Goal: Task Accomplishment & Management: Complete application form

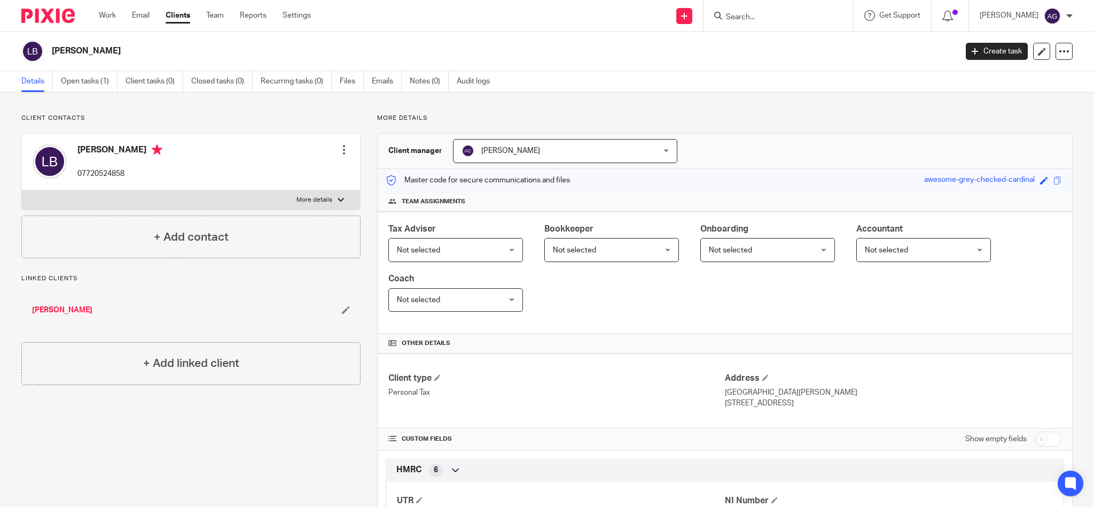
click at [776, 15] on input "Search" at bounding box center [773, 18] width 96 height 10
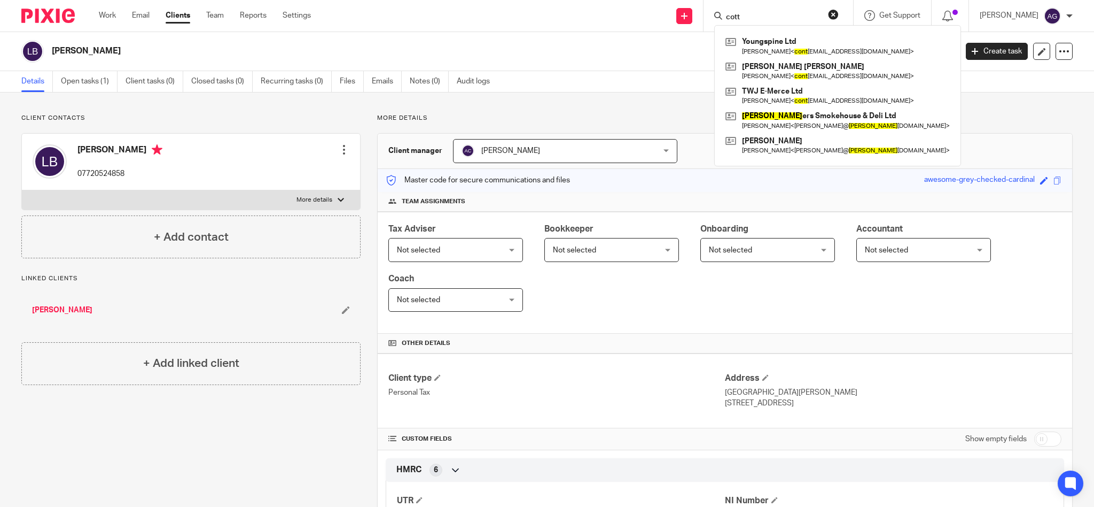
type input "cott"
click at [799, 11] on form "cott" at bounding box center [782, 15] width 114 height 13
click at [173, 15] on link "Clients" at bounding box center [178, 15] width 25 height 11
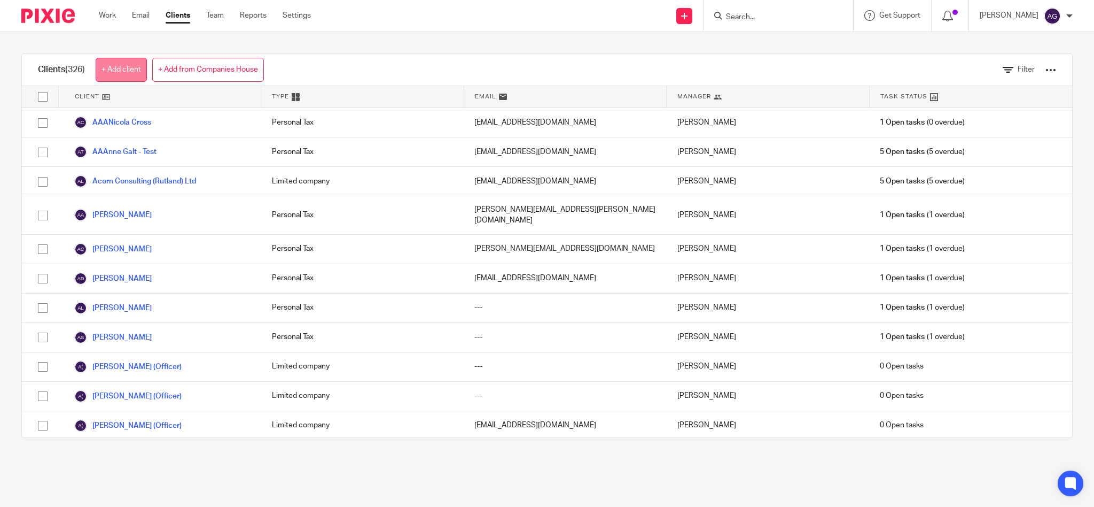
click at [134, 68] on link "+ Add client" at bounding box center [121, 70] width 51 height 24
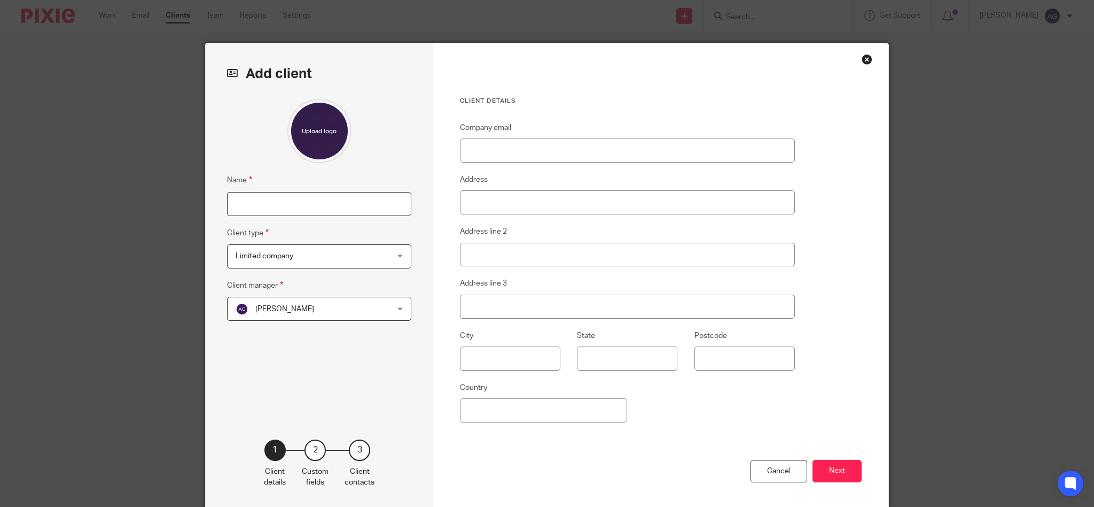
click at [286, 211] on input "Name" at bounding box center [319, 204] width 184 height 24
type input "Sarah Cottle"
click at [398, 253] on div "Limited company Limited company" at bounding box center [319, 256] width 184 height 24
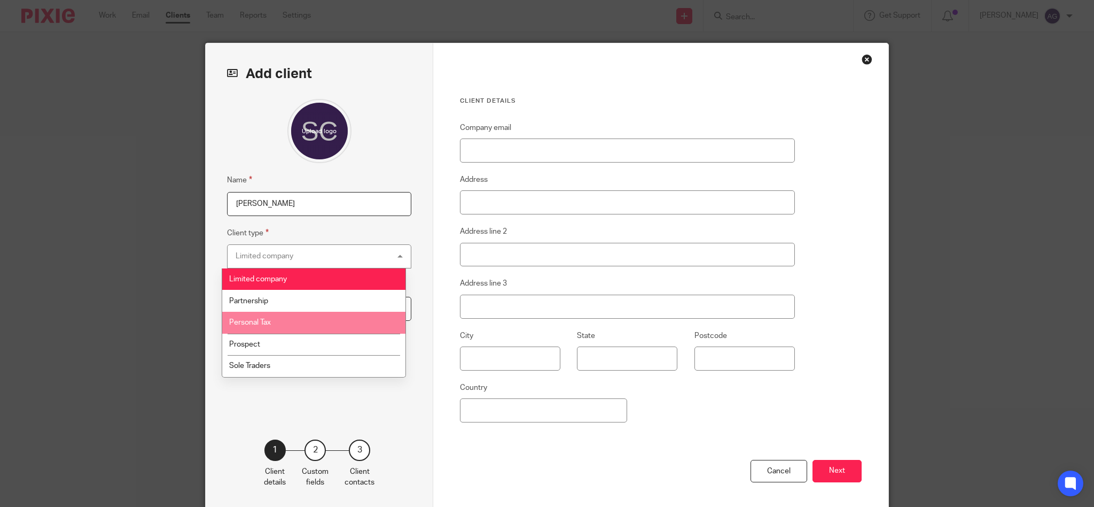
click at [311, 321] on li "Personal Tax" at bounding box center [313, 323] width 183 height 22
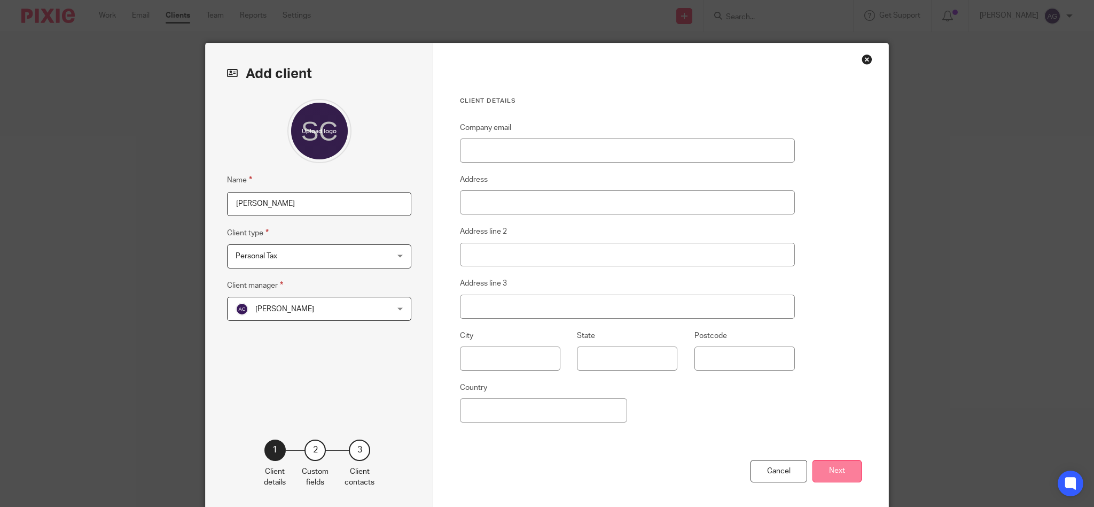
click at [832, 472] on button "Next" at bounding box center [837, 471] width 49 height 23
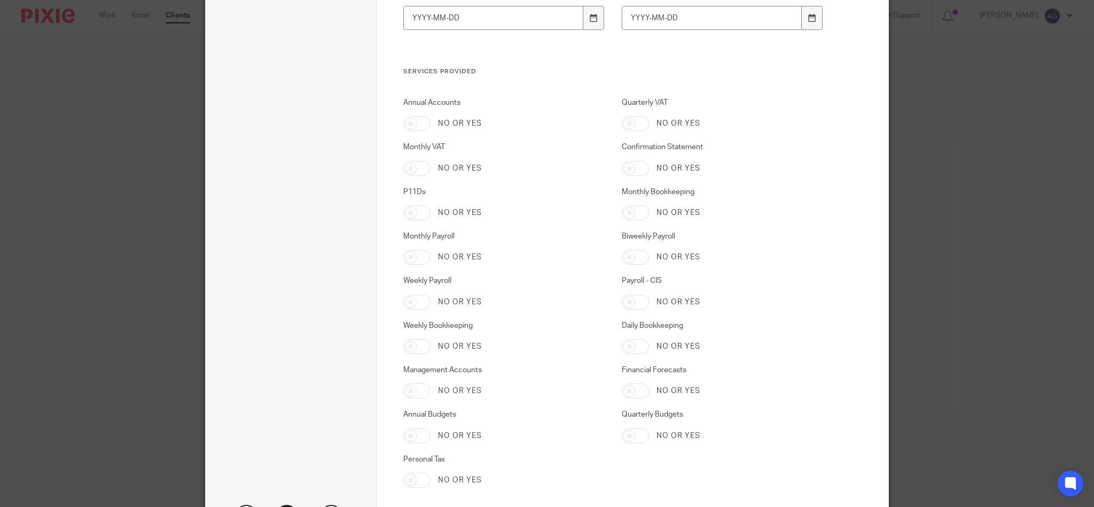
scroll to position [1682, 0]
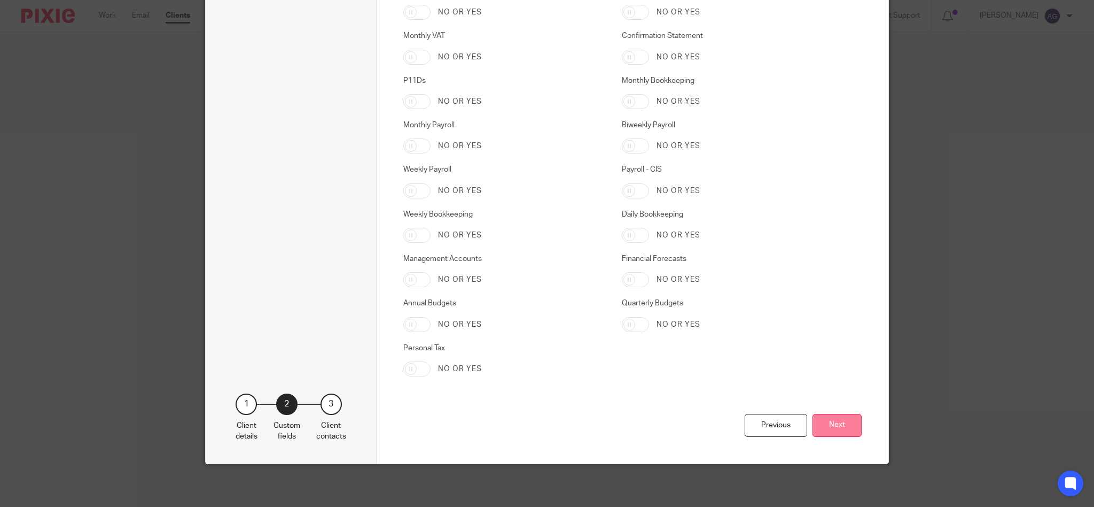
click at [834, 433] on button "Next" at bounding box center [837, 425] width 49 height 23
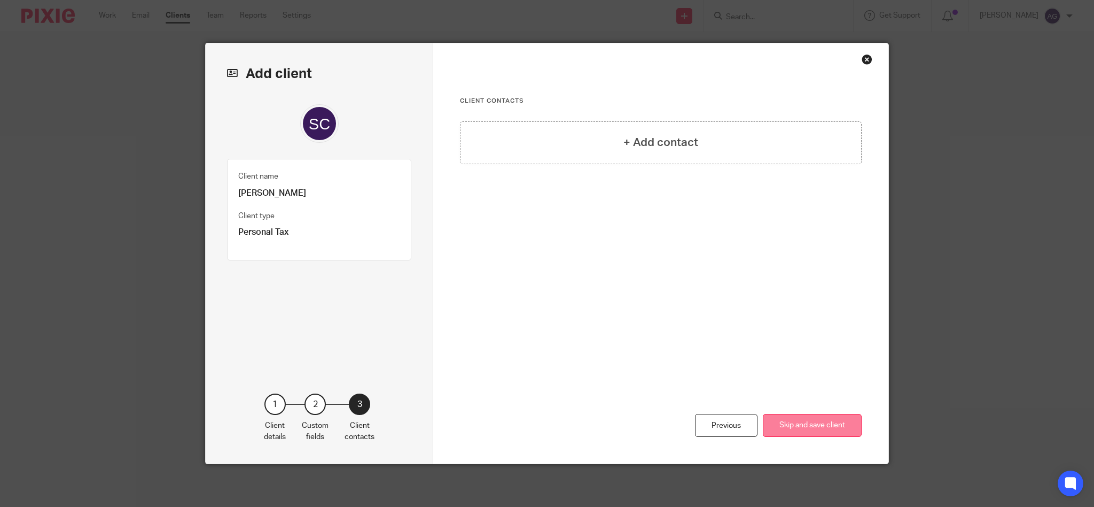
click at [833, 427] on button "Skip and save client" at bounding box center [812, 425] width 99 height 23
click at [807, 426] on button "Skip and save client" at bounding box center [812, 425] width 99 height 23
click at [806, 378] on div "Previous Skip and save client" at bounding box center [661, 378] width 402 height 169
